Goal: Find contact information: Find contact information

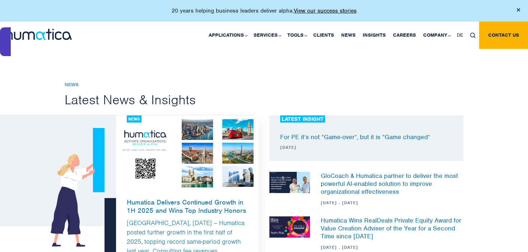
scroll to position [2121, 0]
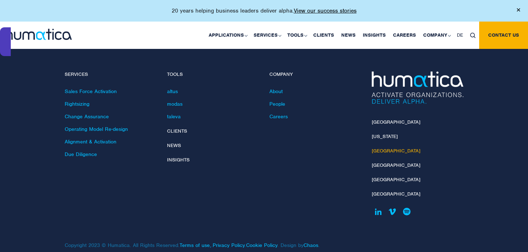
click at [385, 148] on link "[GEOGRAPHIC_DATA]" at bounding box center [396, 151] width 48 height 6
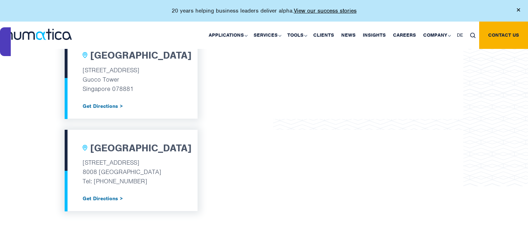
scroll to position [679, 0]
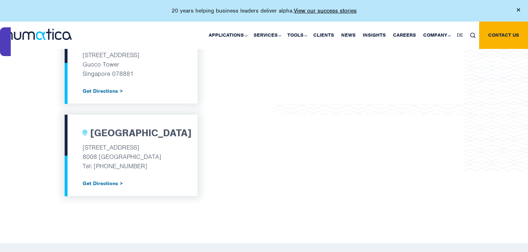
drag, startPoint x: 150, startPoint y: 162, endPoint x: 94, endPoint y: 163, distance: 56.0
click at [94, 163] on p "Tel: [PHONE_NUMBER]" at bounding box center [131, 165] width 97 height 9
copy p "[PHONE_NUMBER]"
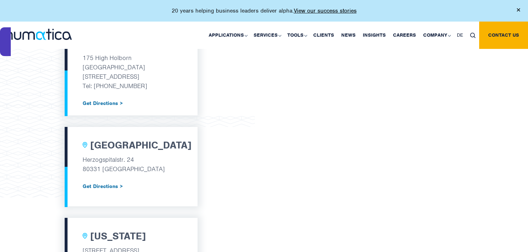
scroll to position [276, 0]
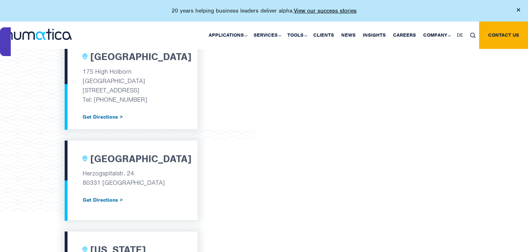
drag, startPoint x: 160, startPoint y: 98, endPoint x: 94, endPoint y: 100, distance: 66.4
click at [94, 100] on p "Tel: +44 (0) 7480 211237" at bounding box center [131, 99] width 97 height 9
copy p "+44 (0) 7480 211237"
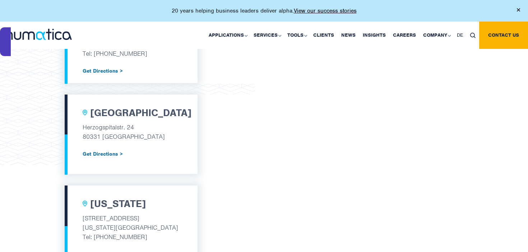
scroll to position [321, 0]
